Goal: Check status: Check status

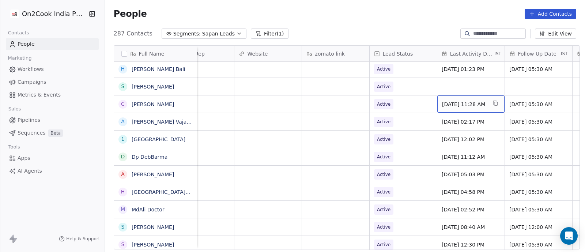
click at [442, 105] on span "[DATE] 11:28 AM" at bounding box center [464, 104] width 45 height 7
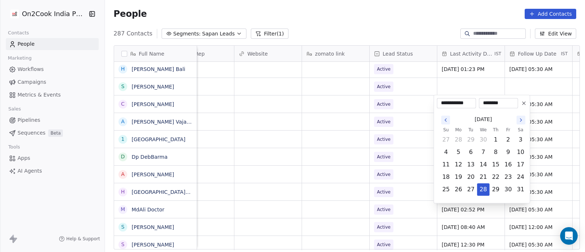
click at [521, 122] on icon "Go to the Next Month" at bounding box center [521, 120] width 6 height 6
click at [508, 176] on button "26" at bounding box center [508, 177] width 12 height 12
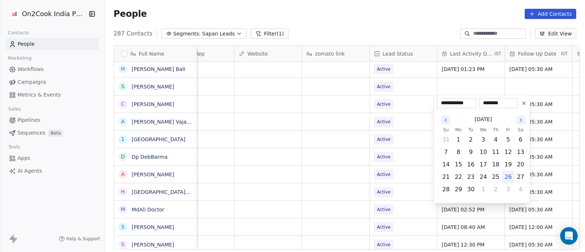
type input "**********"
click at [402, 155] on html "On2Cook India Pvt. Ltd. Contacts People Marketing Workflows Campaigns Metrics &…" at bounding box center [292, 126] width 585 height 252
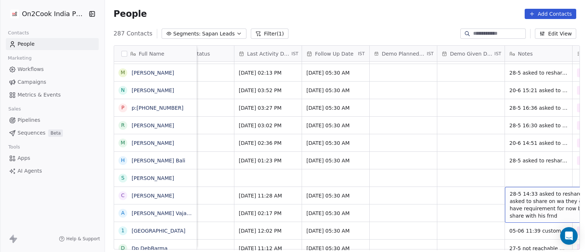
click at [505, 195] on div "28-5 14:33 asked to reshare 5-5 asked to share on wa they don’t have requiremen…" at bounding box center [560, 205] width 110 height 36
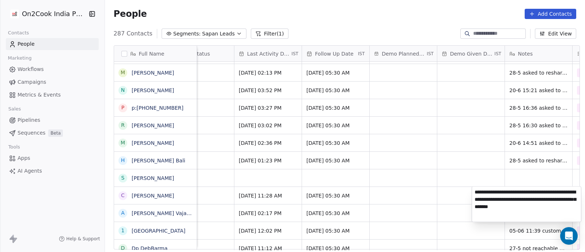
click at [476, 193] on textarea "**********" at bounding box center [526, 203] width 109 height 35
type textarea "**********"
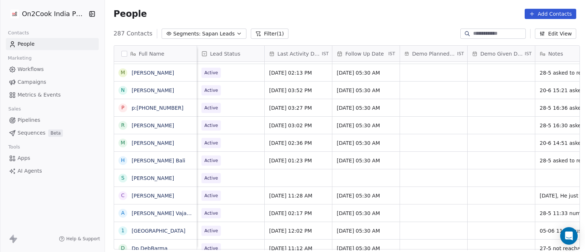
scroll to position [0, 947]
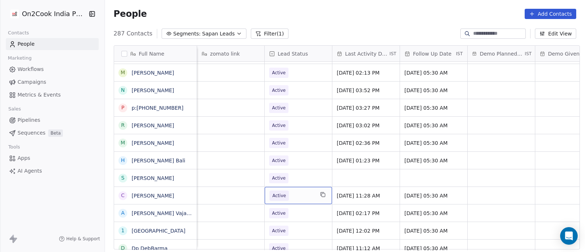
click at [291, 196] on span "Active" at bounding box center [291, 196] width 45 height 10
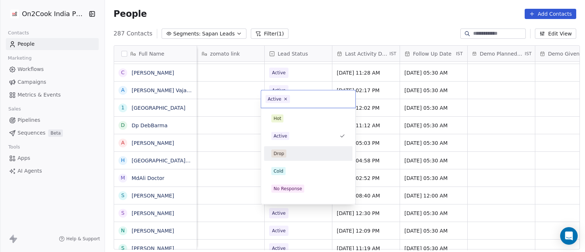
click at [278, 155] on div "Drop" at bounding box center [279, 153] width 11 height 7
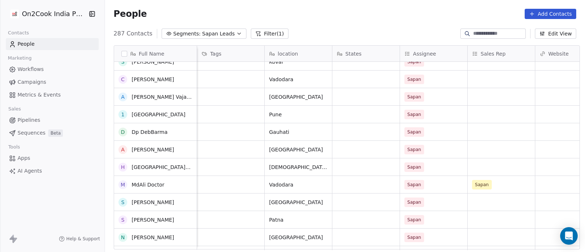
scroll to position [3158, 0]
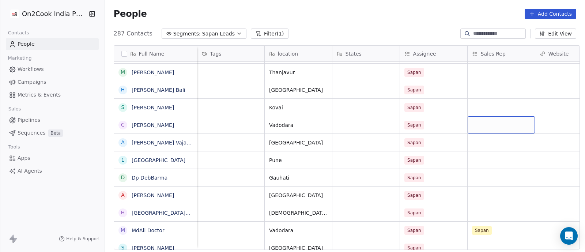
click at [498, 122] on div "grid" at bounding box center [501, 124] width 67 height 17
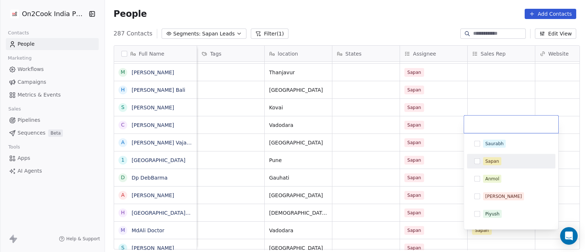
click at [478, 160] on button "Suggestions" at bounding box center [477, 161] width 6 height 6
click at [448, 160] on html "On2Cook India Pvt. Ltd. Contacts People Marketing Workflows Campaigns Metrics &…" at bounding box center [292, 126] width 585 height 252
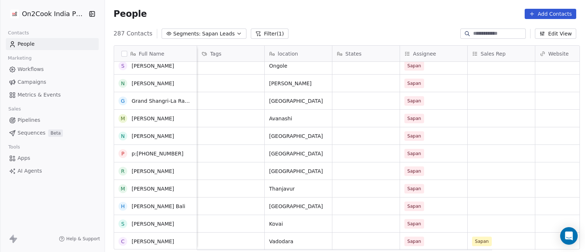
scroll to position [2838, 0]
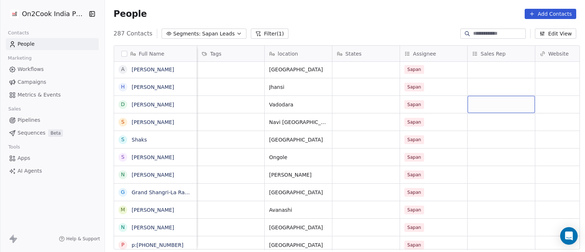
click at [481, 99] on div "grid" at bounding box center [501, 104] width 67 height 17
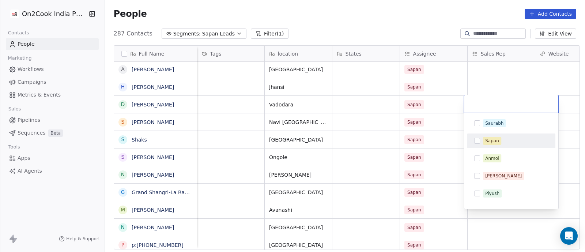
click at [477, 140] on button "Suggestions" at bounding box center [477, 141] width 6 height 6
click at [384, 118] on html "On2Cook India Pvt. Ltd. Contacts People Marketing Workflows Campaigns Metrics &…" at bounding box center [292, 126] width 585 height 252
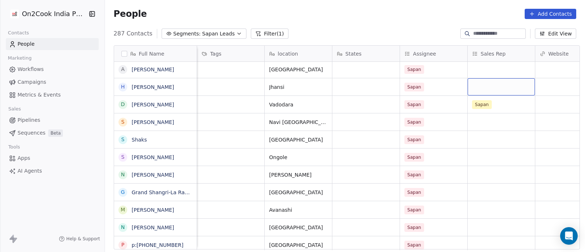
click at [479, 87] on div "grid" at bounding box center [501, 86] width 67 height 17
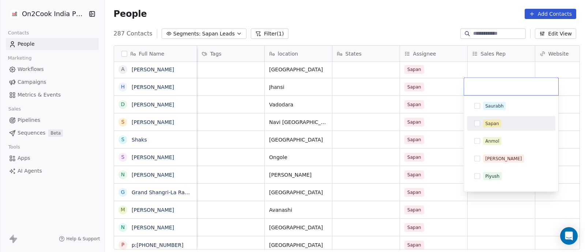
click at [477, 124] on button "Suggestions" at bounding box center [477, 124] width 6 height 6
click at [455, 137] on html "On2Cook India Pvt. Ltd. Contacts People Marketing Workflows Campaigns Metrics &…" at bounding box center [292, 126] width 585 height 252
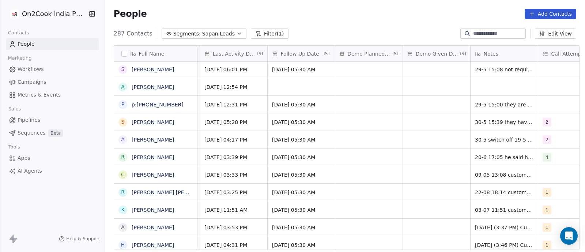
scroll to position [0, 1102]
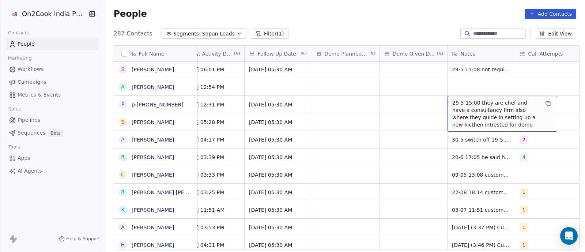
click at [497, 109] on span "29-5 15:00 they are chef and have a consultancy firm also where they guide in s…" at bounding box center [495, 113] width 87 height 29
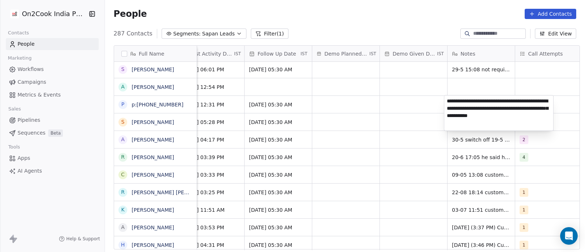
click at [419, 110] on html "On2Cook India Pvt. Ltd. Contacts People Marketing Workflows Campaigns Metrics &…" at bounding box center [292, 126] width 585 height 252
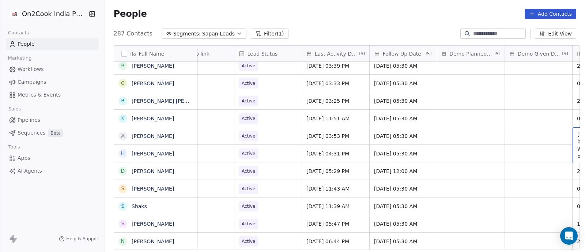
scroll to position [0, 1045]
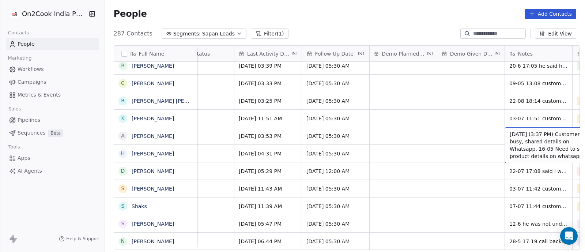
click at [520, 142] on span "[DATE] (3:37 PM) Customer is busy, shared details on Whatsapp. 16-05 Need to se…" at bounding box center [553, 145] width 87 height 29
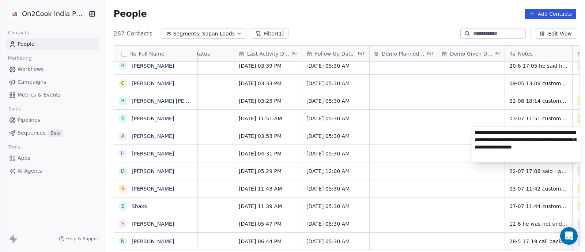
click at [456, 114] on html "On2Cook India Pvt. Ltd. Contacts People Marketing Workflows Campaigns Metrics &…" at bounding box center [292, 126] width 585 height 252
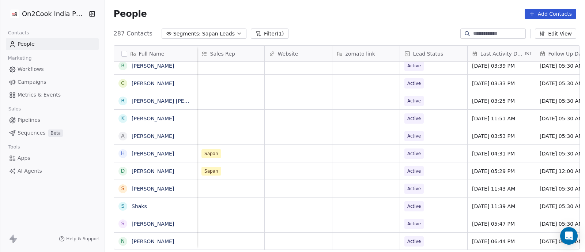
scroll to position [0, 676]
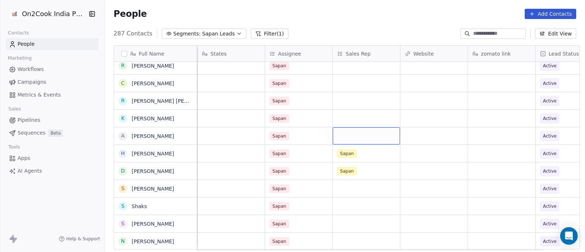
click at [345, 135] on div "grid" at bounding box center [366, 135] width 67 height 17
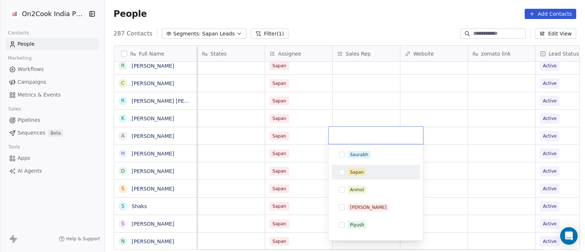
click at [342, 173] on button "Suggestions" at bounding box center [342, 172] width 6 height 6
click at [301, 137] on html "On2Cook India Pvt. Ltd. Contacts People Marketing Workflows Campaigns Metrics &…" at bounding box center [292, 126] width 585 height 252
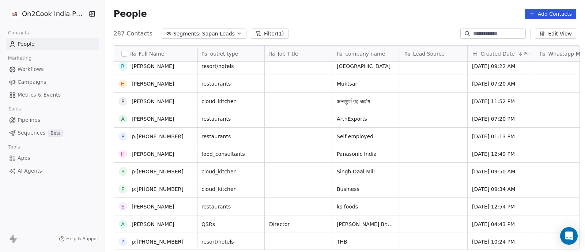
scroll to position [2564, 0]
